Goal: Information Seeking & Learning: Get advice/opinions

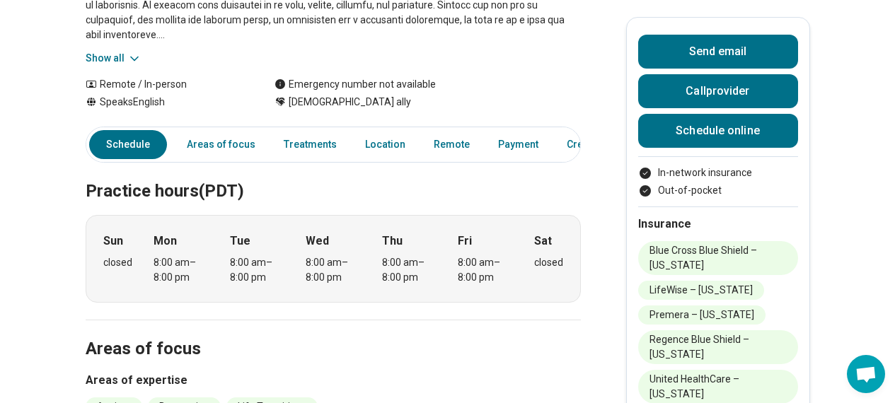
scroll to position [47, 0]
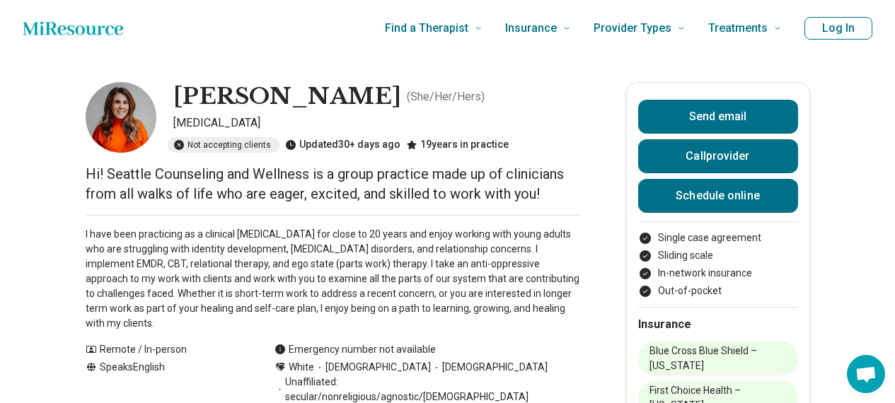
click at [452, 144] on div "19 years in practice" at bounding box center [457, 145] width 103 height 16
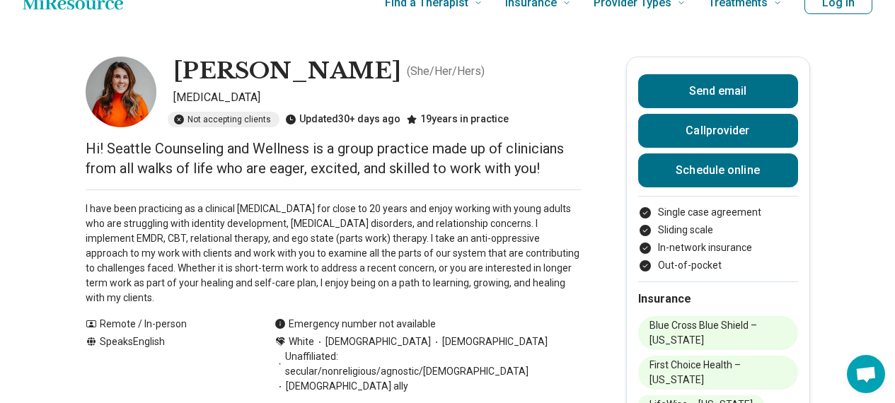
scroll to position [0, 11]
